Goal: Communication & Community: Answer question/provide support

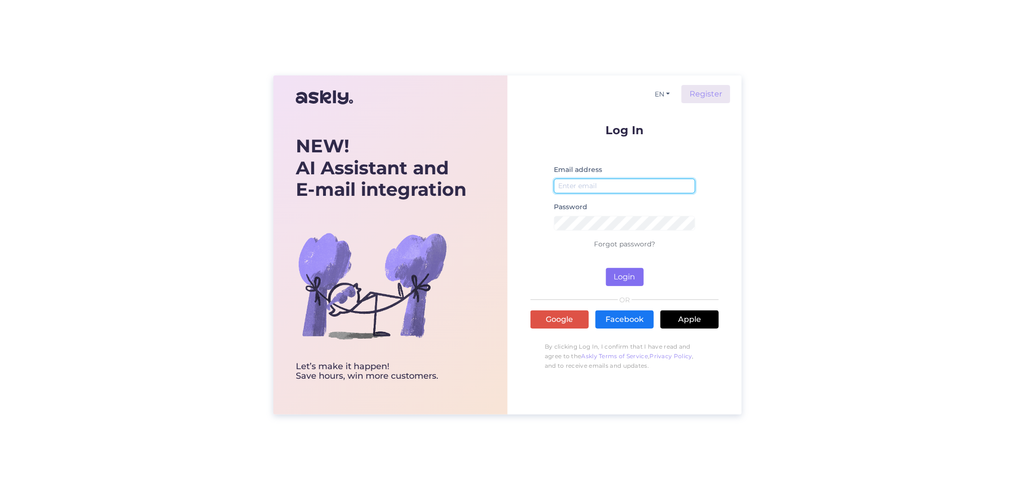
type input "[EMAIL_ADDRESS][DOMAIN_NAME]"
click at [628, 270] on button "Login" at bounding box center [625, 277] width 38 height 18
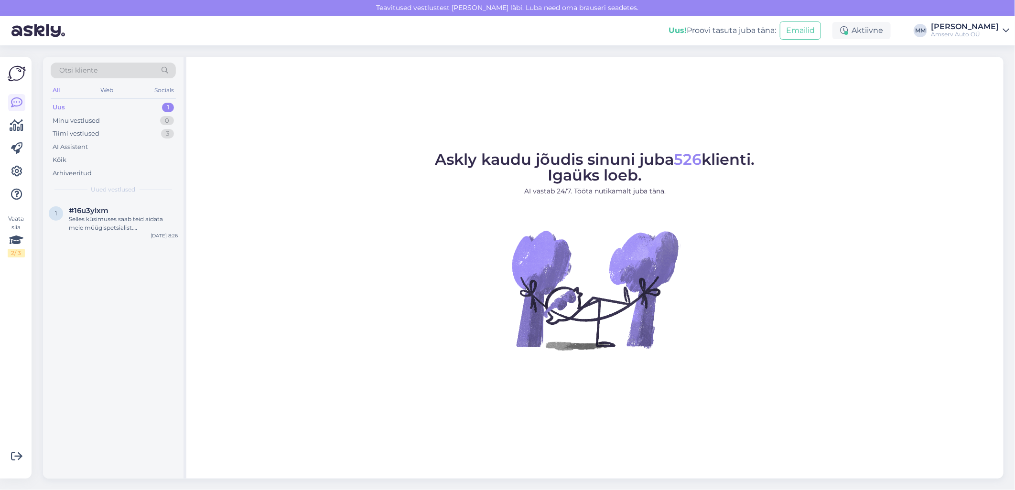
click at [110, 111] on div "Uus 1" at bounding box center [113, 107] width 125 height 13
drag, startPoint x: 100, startPoint y: 226, endPoint x: 109, endPoint y: 224, distance: 8.8
click at [100, 226] on div "Selles küsimuses saab teid aidata meie müügispetsialist. [PERSON_NAME] jätke om…" at bounding box center [123, 223] width 109 height 17
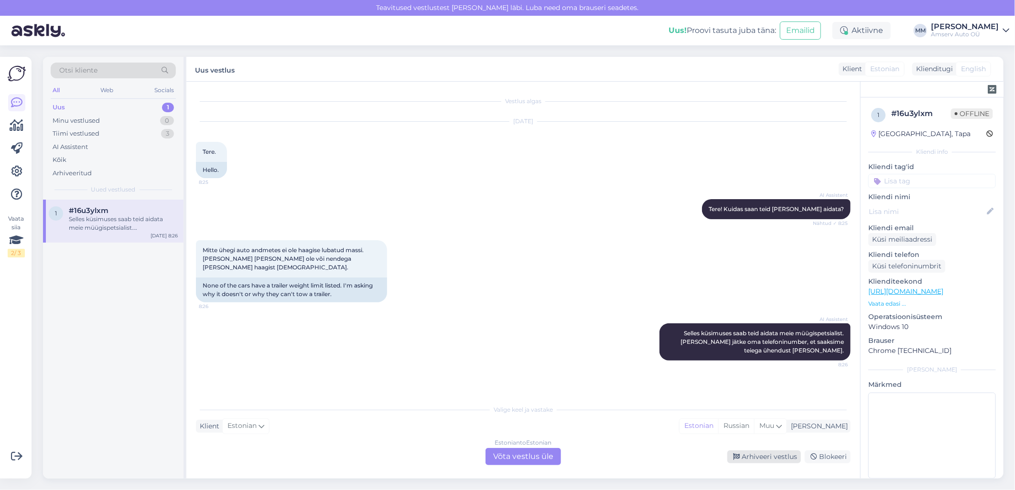
click at [750, 461] on div "Arhiveeri vestlus" at bounding box center [764, 457] width 74 height 13
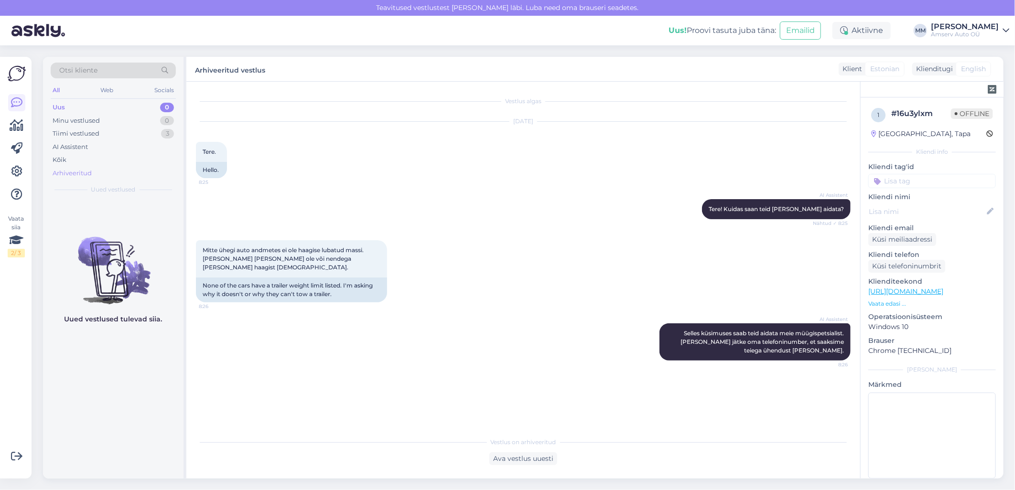
click at [76, 173] on div "Arhiveeritud" at bounding box center [72, 174] width 39 height 10
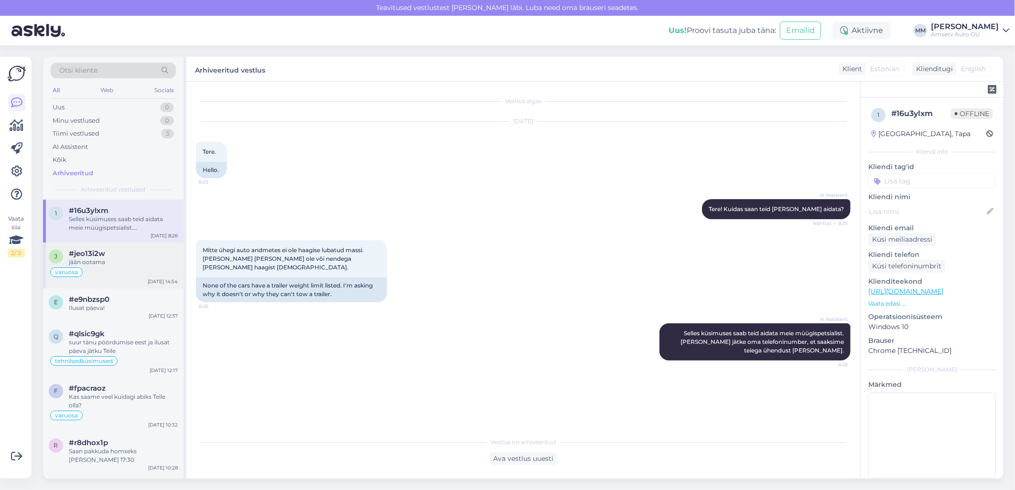
click at [107, 269] on div "varuosa" at bounding box center [113, 272] width 129 height 11
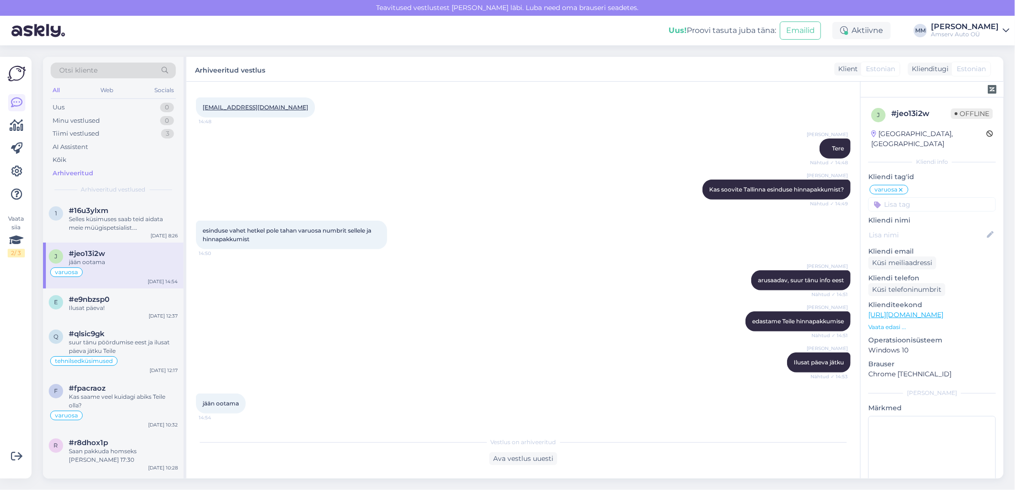
scroll to position [211, 0]
click at [112, 224] on div "Selles küsimuses saab teid aidata meie müügispetsialist. [PERSON_NAME] jätke om…" at bounding box center [123, 223] width 109 height 17
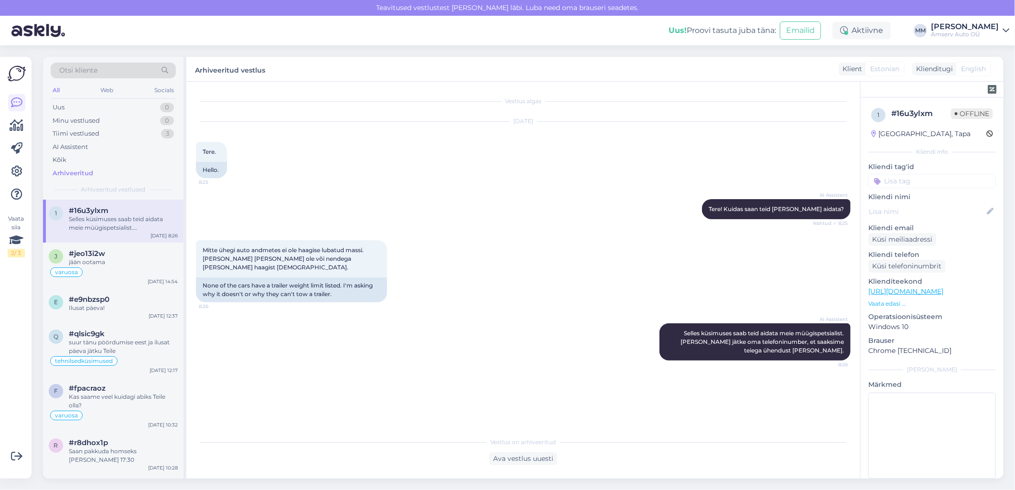
scroll to position [0, 0]
click at [106, 305] on div "Ilusat päeva!" at bounding box center [123, 308] width 109 height 9
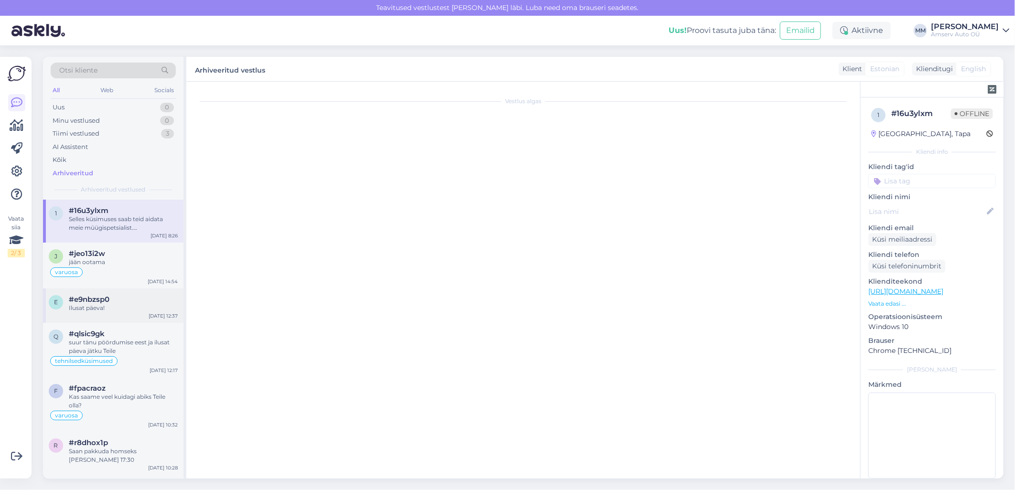
scroll to position [250, 0]
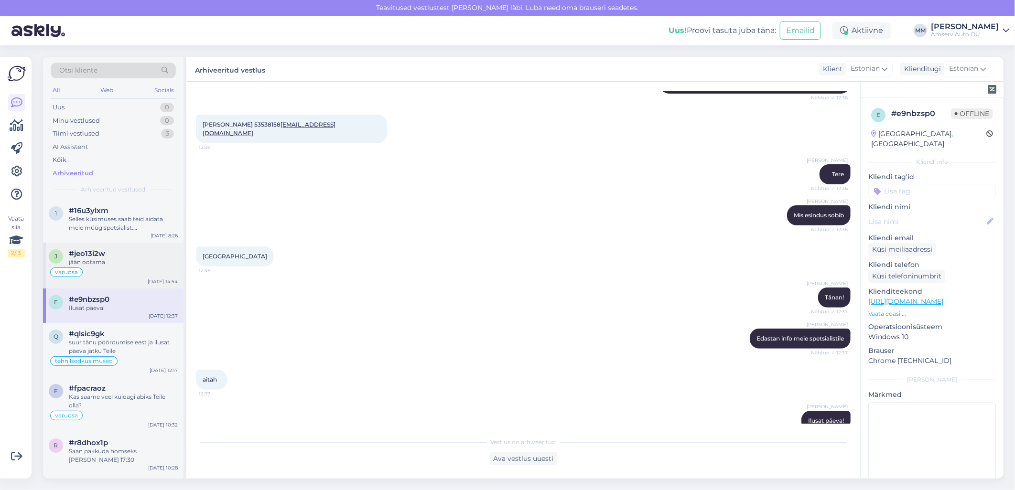
click at [104, 263] on div "jään ootama" at bounding box center [123, 262] width 109 height 9
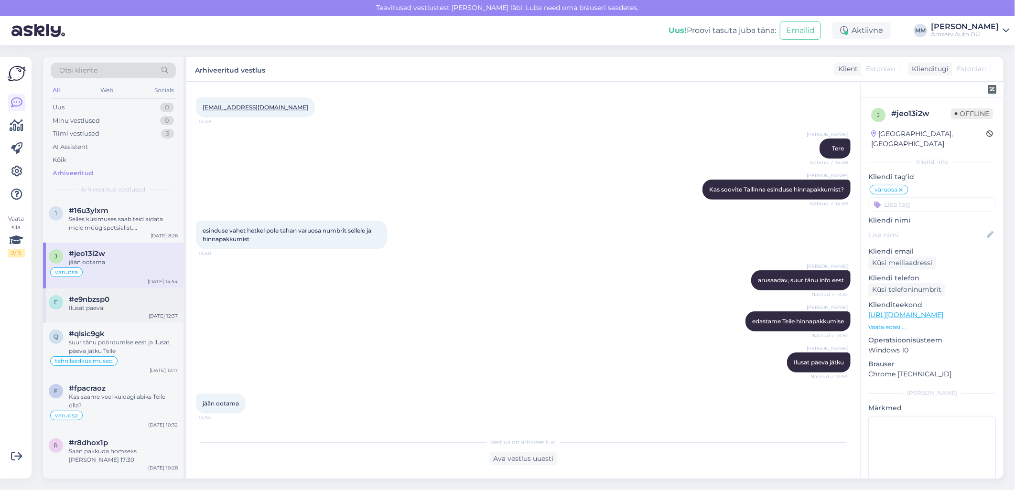
click at [101, 313] on div "e #e9nbzsp0 Ilusat päeva! [DATE] 12:37" at bounding box center [113, 306] width 141 height 34
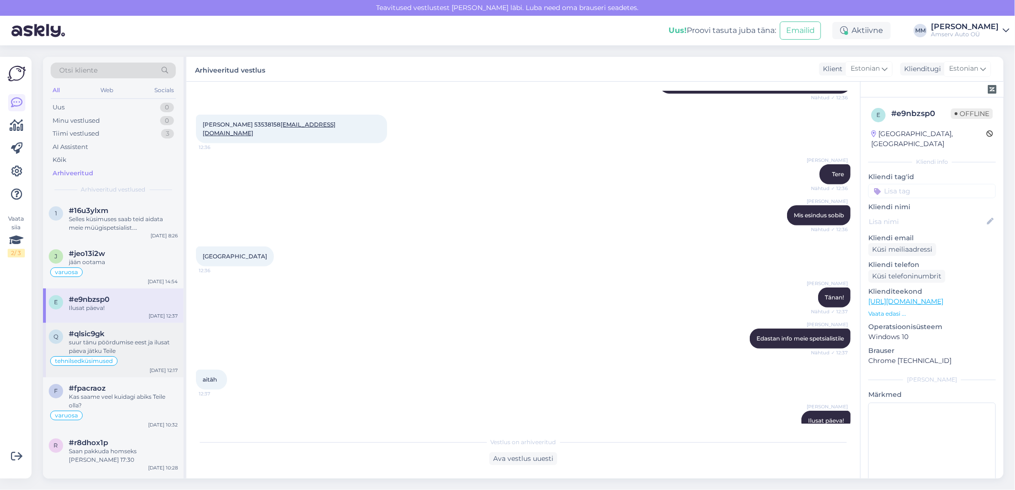
click at [110, 342] on div "suur tänu pöördumise eest ja ilusat päeva jätku Teile" at bounding box center [123, 346] width 109 height 17
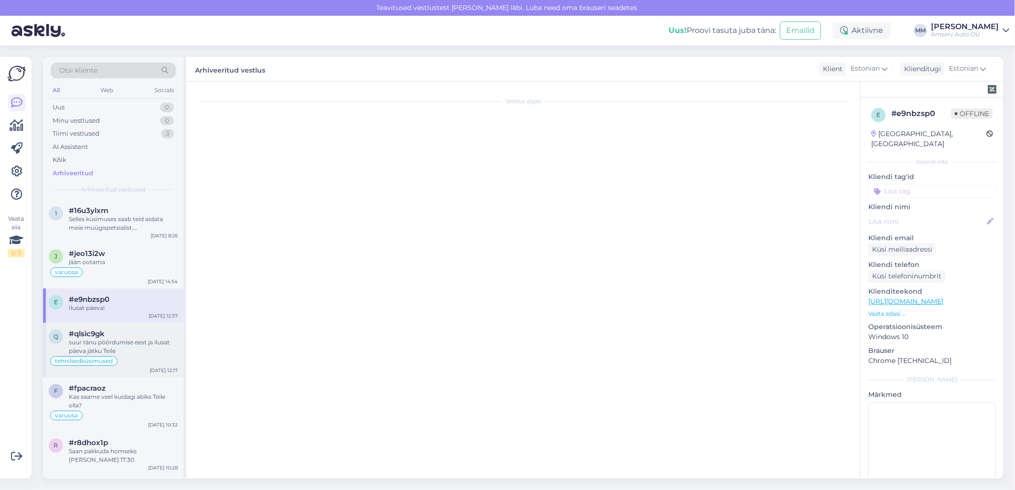
scroll to position [302, 0]
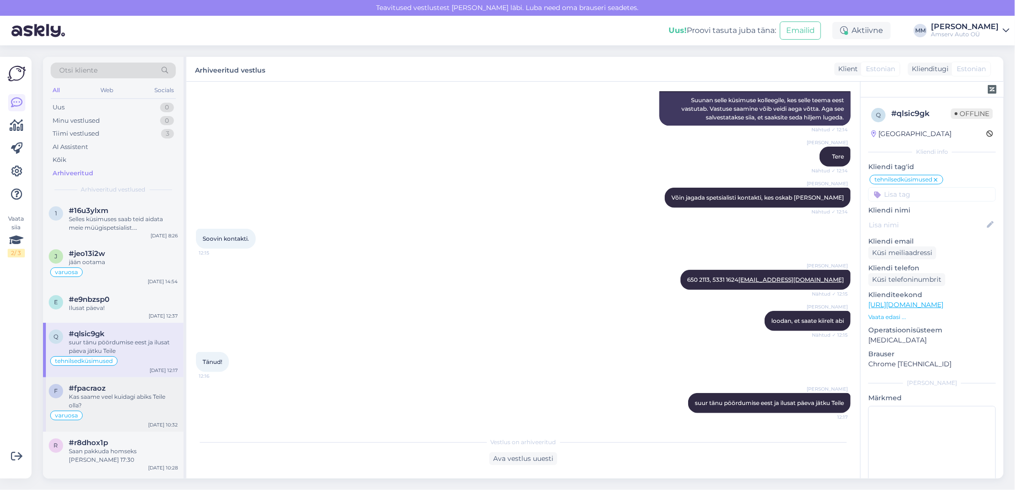
click at [106, 394] on div "Kas saame veel kuidagi abiks Teile olla?" at bounding box center [123, 401] width 109 height 17
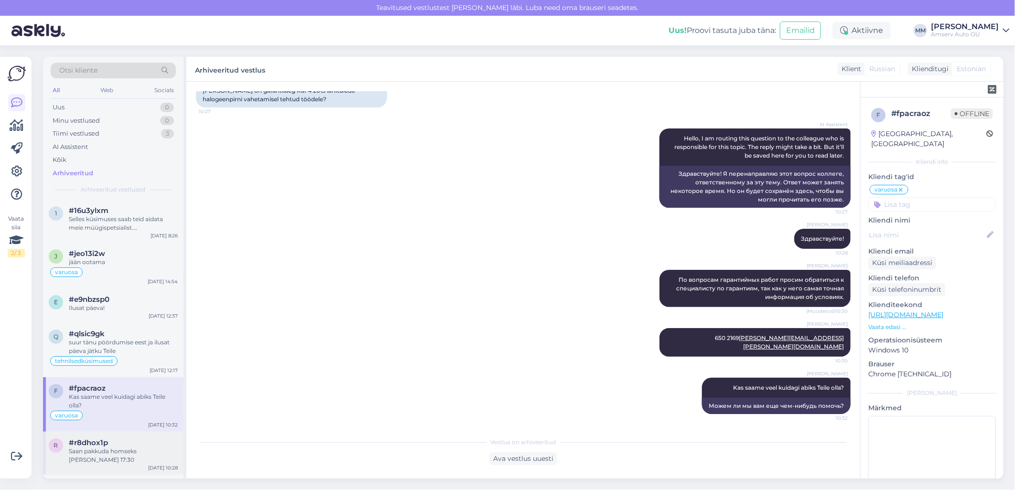
click at [111, 452] on div "Saan pakkuda homseks [PERSON_NAME] 17:30" at bounding box center [123, 455] width 109 height 17
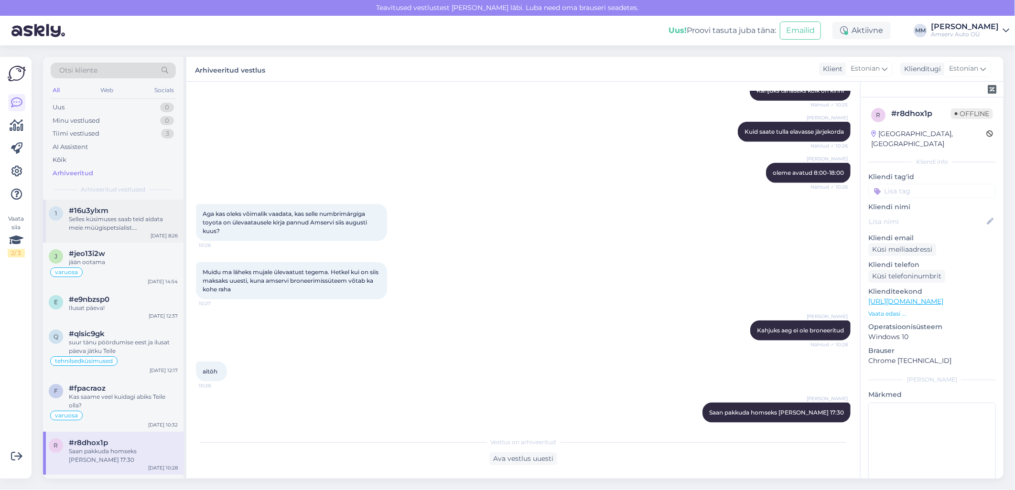
click at [106, 212] on span "#16u3ylxm" at bounding box center [89, 210] width 40 height 9
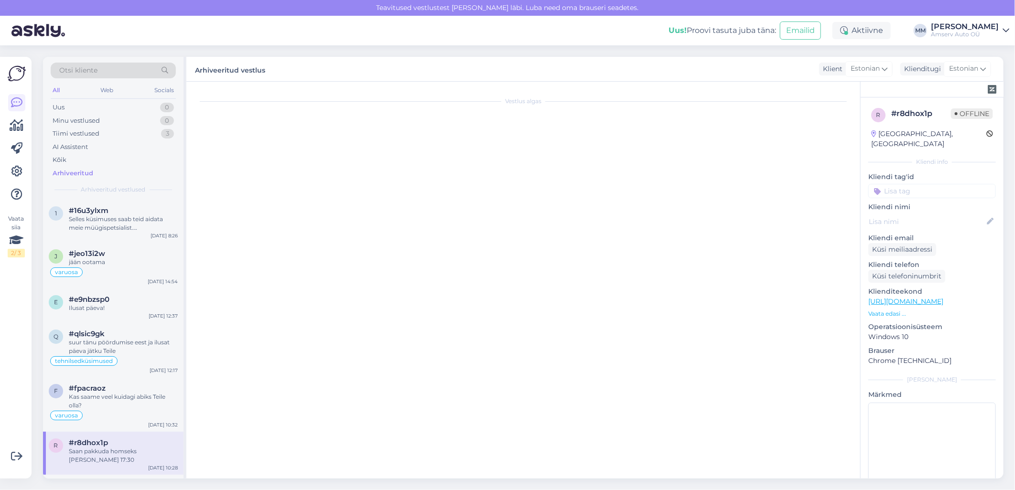
scroll to position [0, 0]
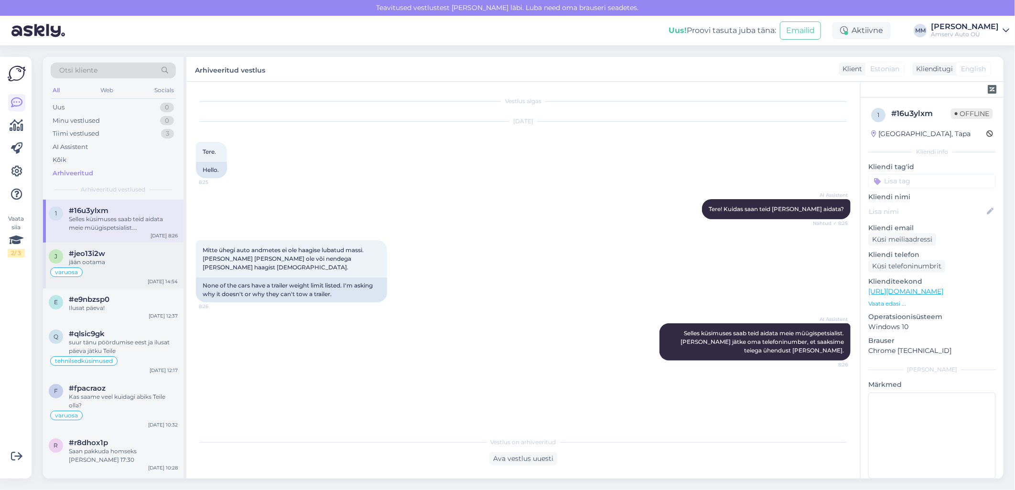
drag, startPoint x: 90, startPoint y: 267, endPoint x: 93, endPoint y: 262, distance: 5.6
click at [92, 263] on div "j #jeo13i2w jään ootama varuosa [DATE] 14:54" at bounding box center [113, 266] width 141 height 46
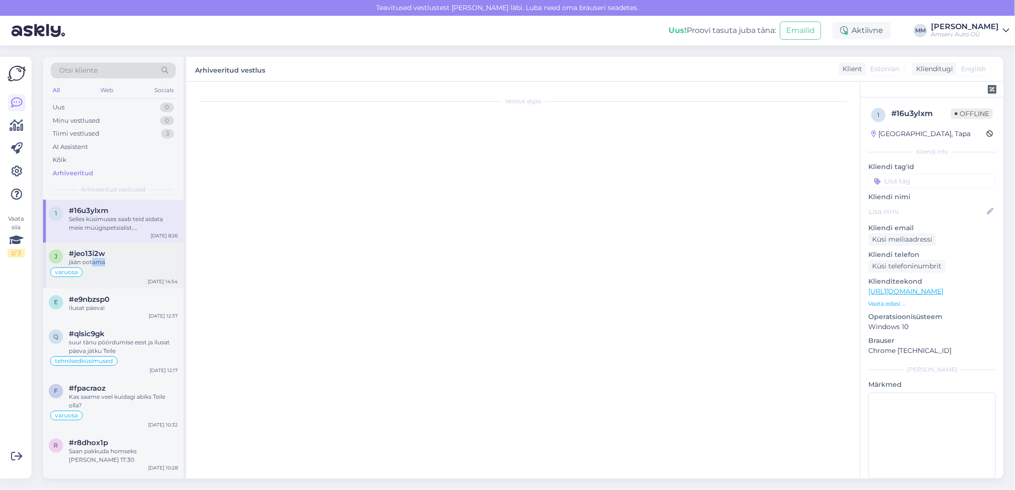
scroll to position [212, 0]
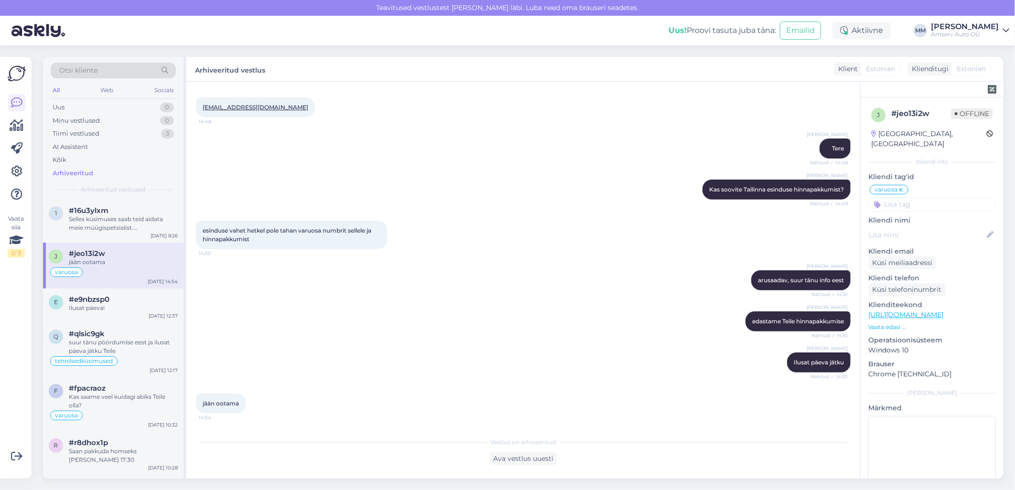
drag, startPoint x: 93, startPoint y: 262, endPoint x: 407, endPoint y: 306, distance: 317.6
click at [407, 306] on div "[PERSON_NAME] edastame Teile hinnapakkumise Nähtud ✓ 14:51" at bounding box center [523, 321] width 655 height 41
click at [145, 222] on div "Selles küsimuses saab teid aidata meie müügispetsialist. [PERSON_NAME] jätke om…" at bounding box center [123, 223] width 109 height 17
